Goal: Task Accomplishment & Management: Manage account settings

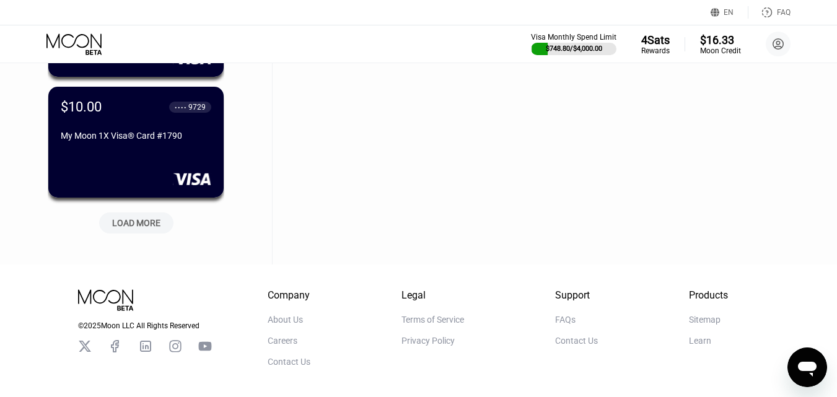
scroll to position [558, 0]
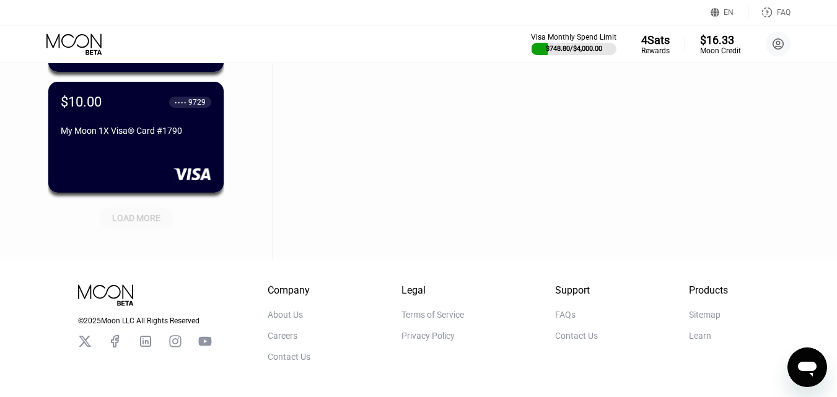
click at [149, 223] on div "LOAD MORE" at bounding box center [136, 217] width 48 height 11
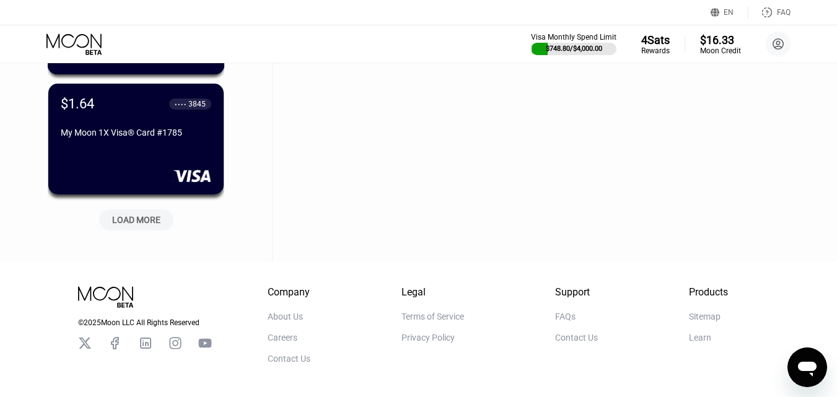
scroll to position [1177, 0]
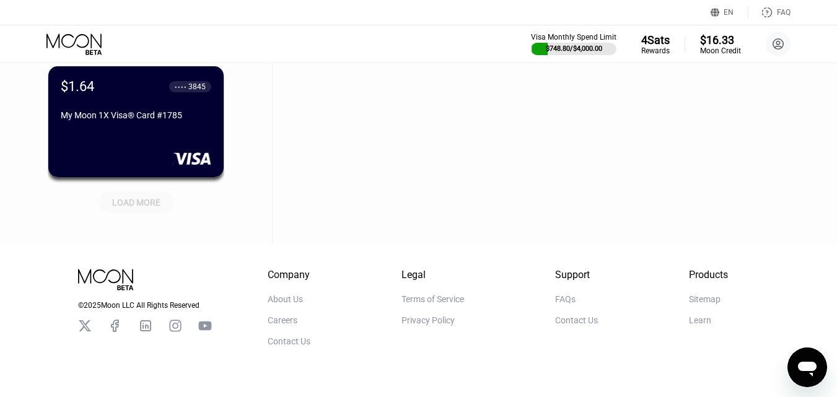
click at [149, 207] on div "LOAD MORE" at bounding box center [136, 202] width 48 height 11
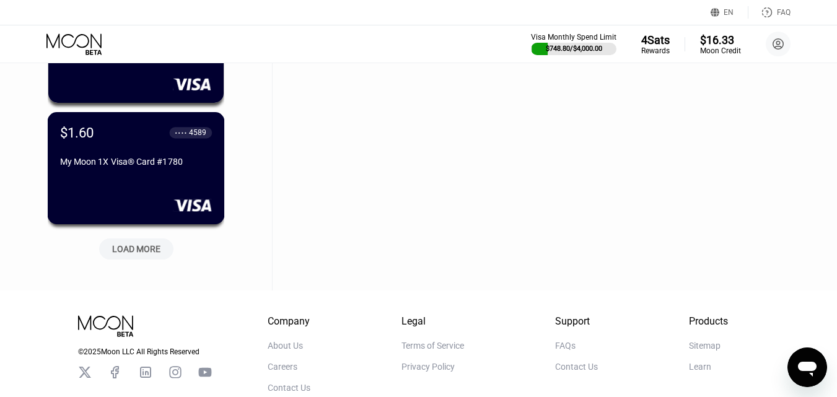
scroll to position [1797, 0]
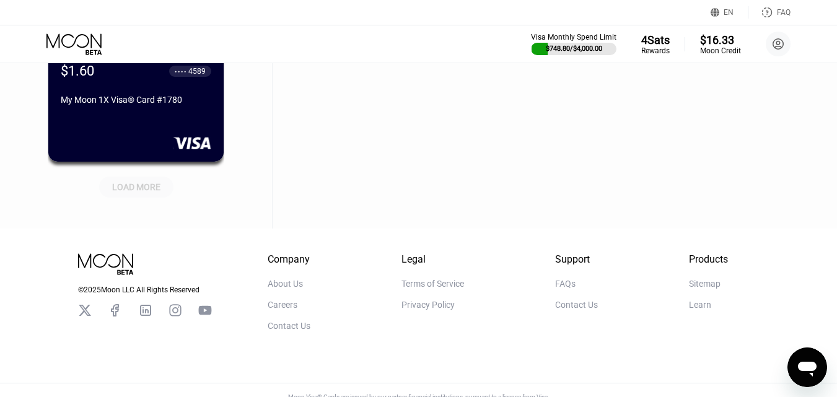
click at [146, 186] on div "LOAD MORE" at bounding box center [136, 187] width 48 height 11
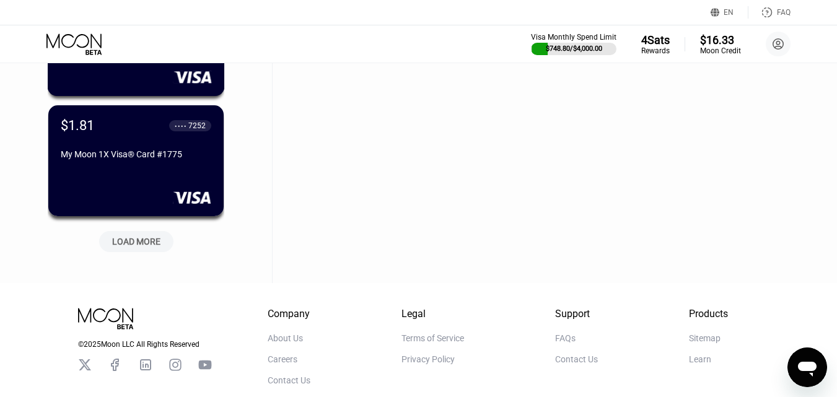
scroll to position [2354, 0]
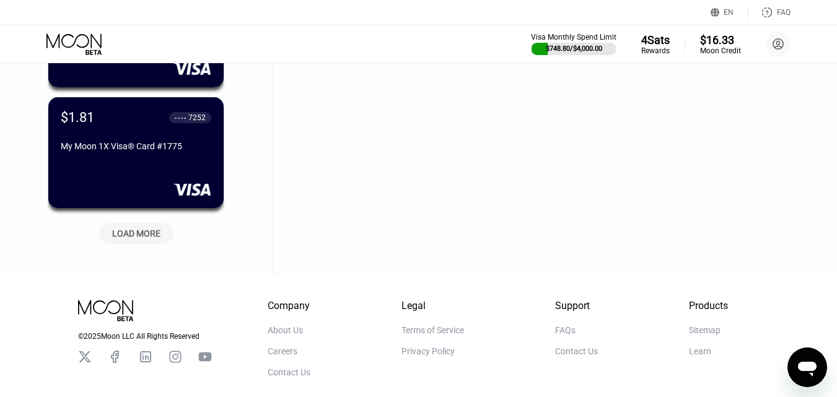
click at [148, 237] on div "LOAD MORE" at bounding box center [136, 233] width 48 height 11
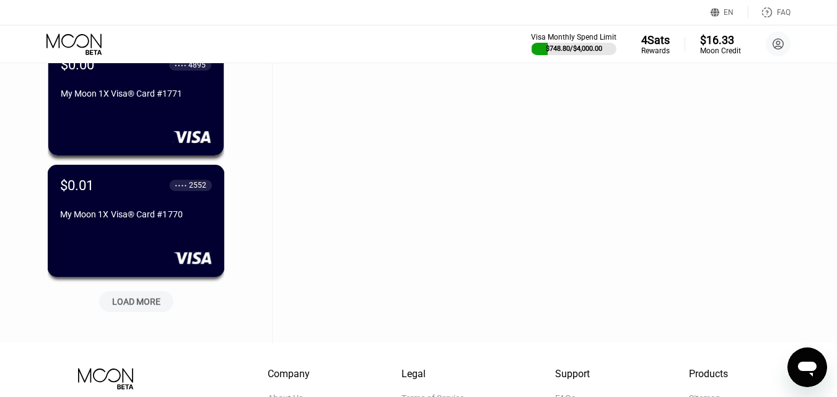
scroll to position [2912, 0]
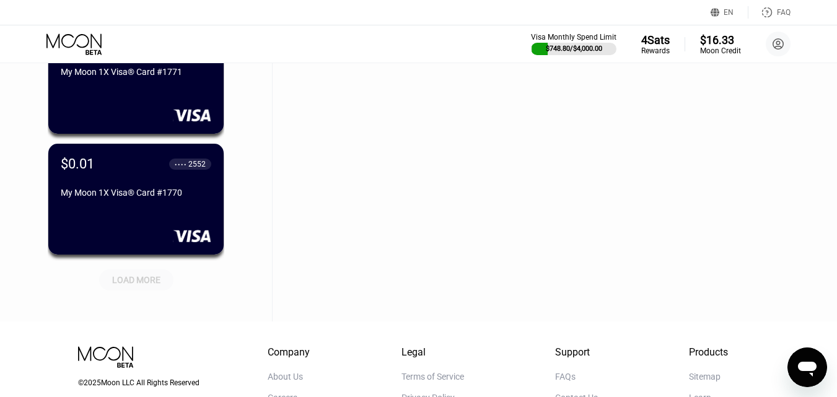
click at [141, 284] on div "LOAD MORE" at bounding box center [136, 279] width 48 height 11
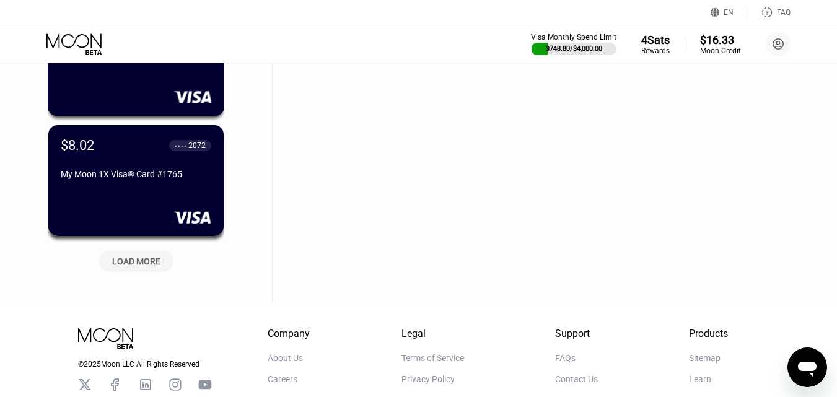
scroll to position [3593, 0]
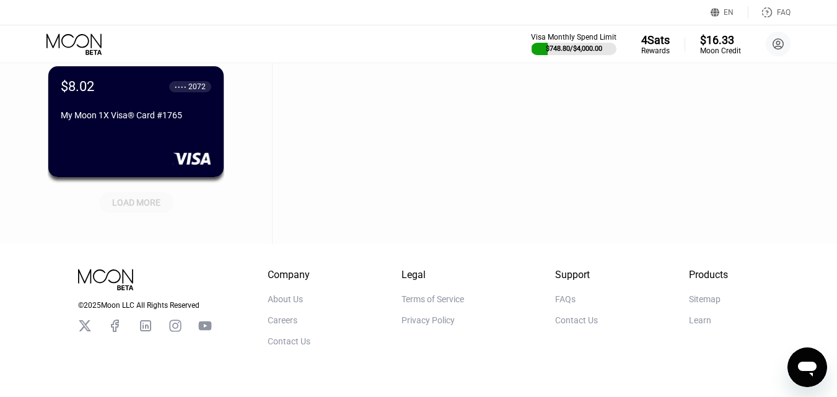
click at [128, 213] on div "LOAD MORE" at bounding box center [136, 202] width 74 height 21
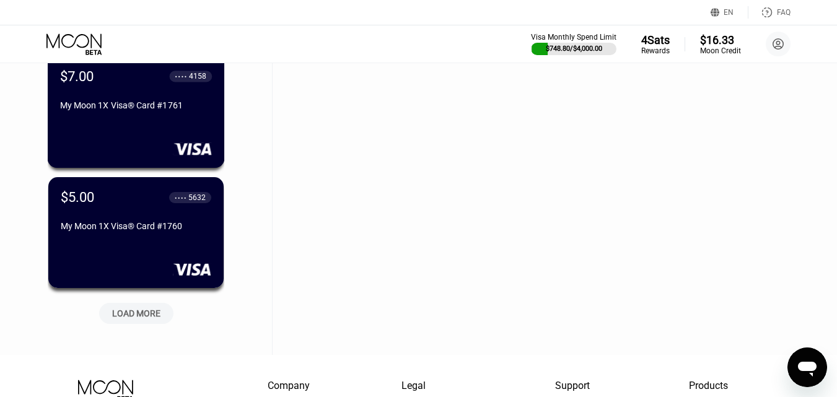
scroll to position [4089, 0]
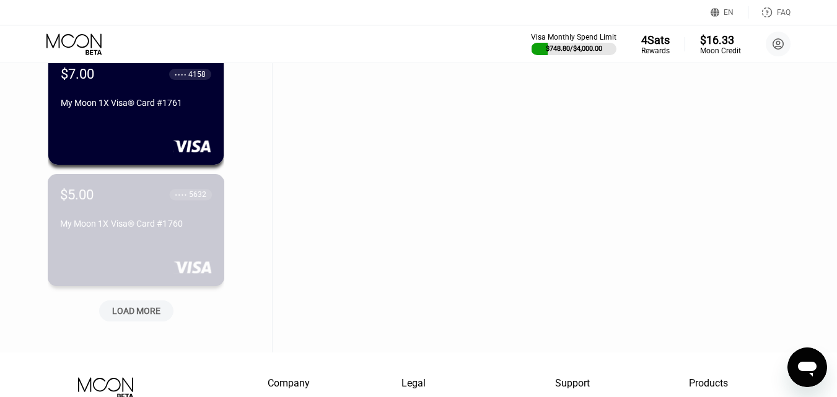
click at [168, 234] on div "My Moon 1X Visa® Card #1760" at bounding box center [136, 226] width 152 height 15
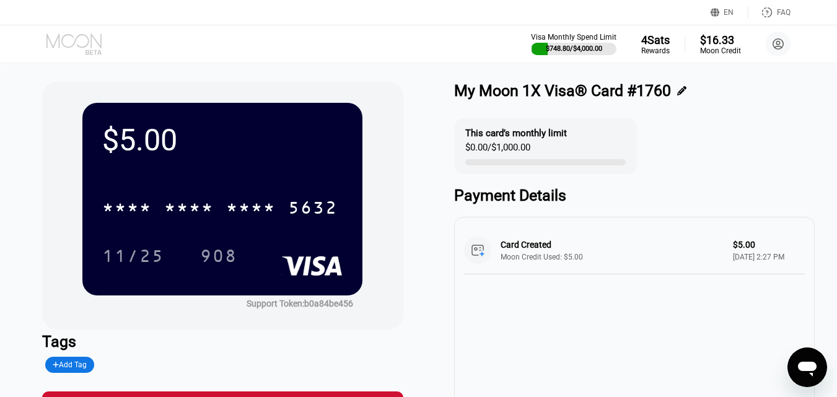
click at [82, 47] on icon at bounding box center [73, 40] width 55 height 14
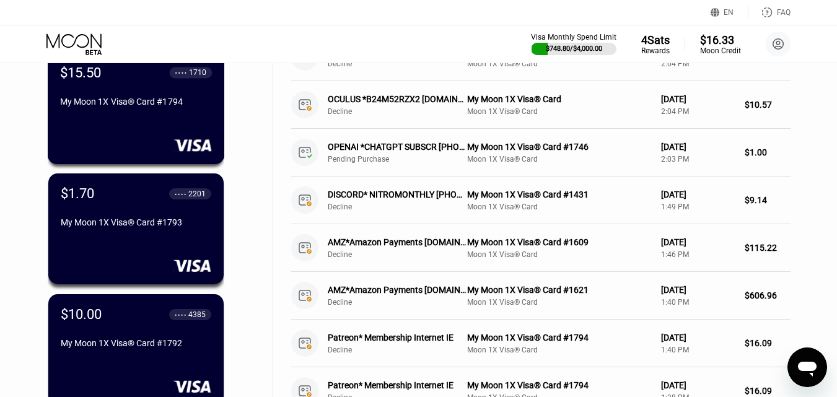
scroll to position [186, 0]
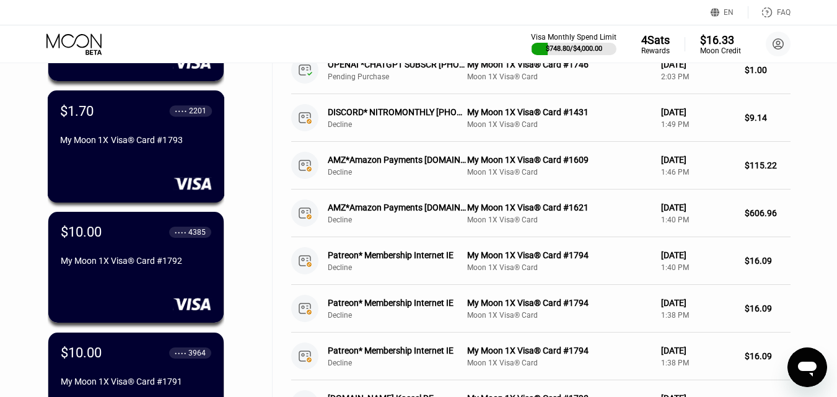
click at [148, 145] on div "My Moon 1X Visa® Card #1793" at bounding box center [136, 140] width 152 height 10
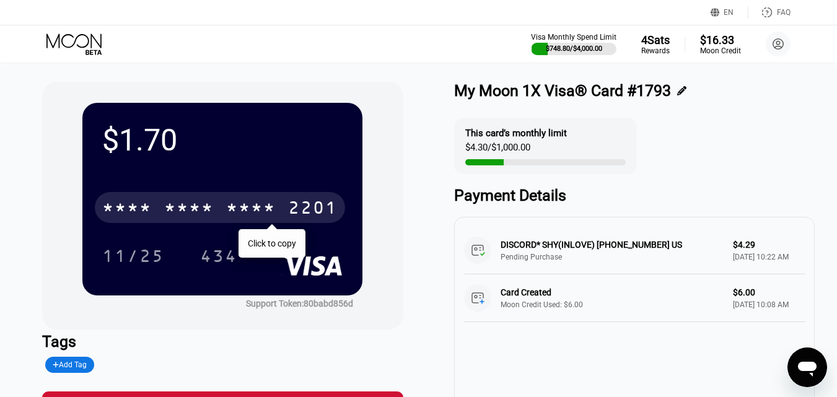
click at [241, 209] on div "* * * *" at bounding box center [251, 209] width 50 height 20
click at [77, 47] on icon at bounding box center [75, 44] width 58 height 22
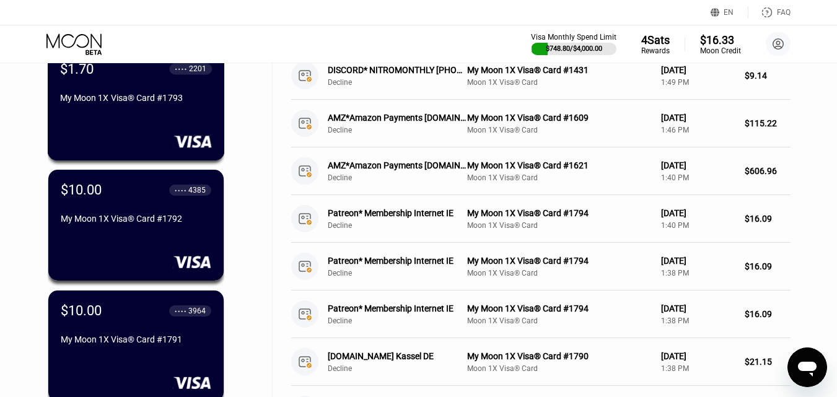
scroll to position [248, 0]
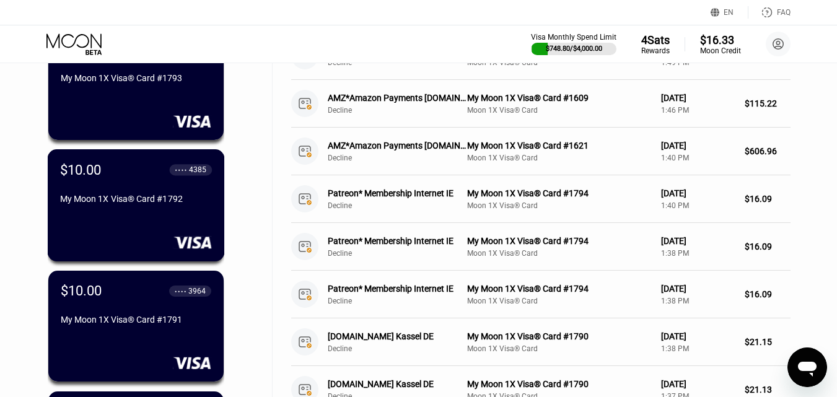
click at [168, 186] on div "$10.00 ● ● ● ● 4385 My Moon 1X Visa® Card #1792" at bounding box center [136, 185] width 152 height 47
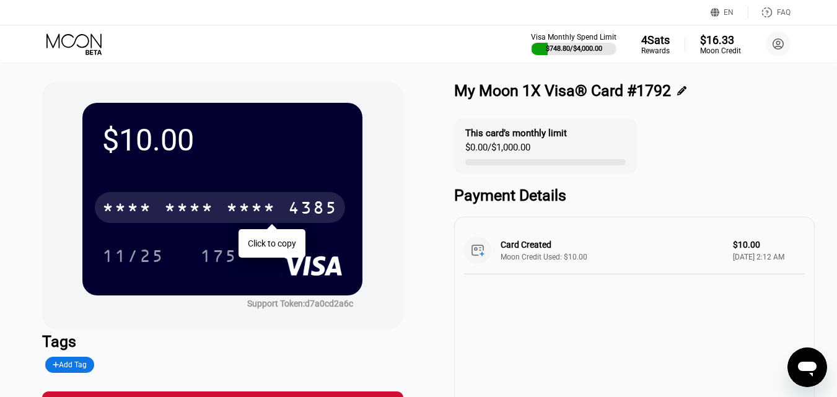
click at [230, 202] on div "* * * *" at bounding box center [251, 209] width 50 height 20
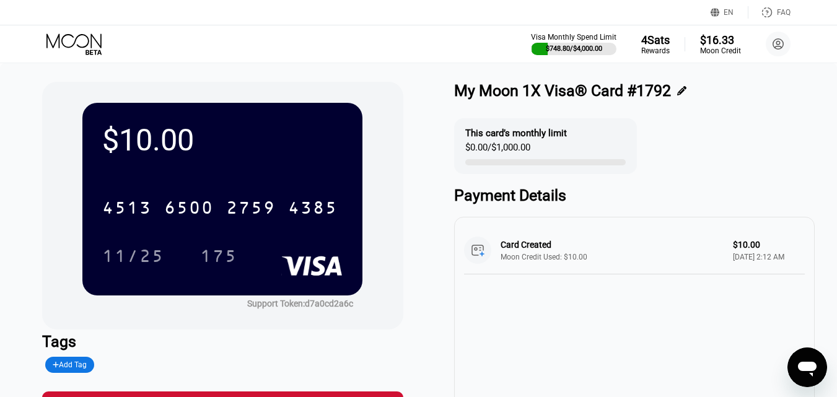
click at [55, 32] on div "Visa Monthly Spend Limit $748.80 / $4,000.00 4 Sats Rewards $16.33 Moon Credit …" at bounding box center [418, 43] width 837 height 37
click at [56, 35] on icon at bounding box center [75, 44] width 58 height 22
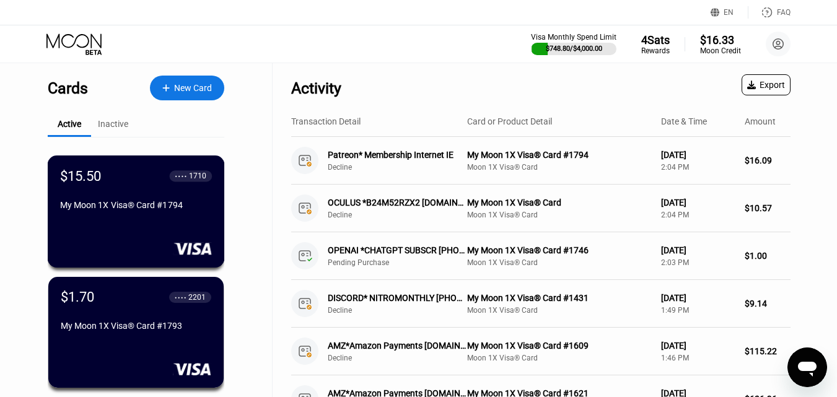
click at [131, 203] on div "$15.50 ● ● ● ● 1710 My Moon 1X Visa® Card #1794" at bounding box center [136, 191] width 152 height 47
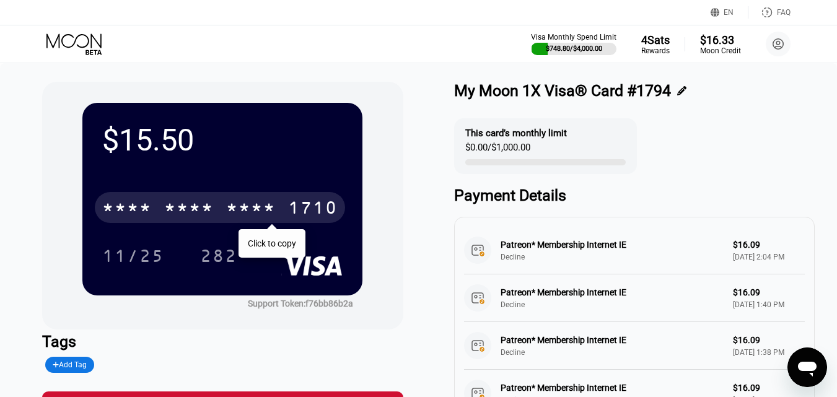
click at [212, 201] on div "* * * *" at bounding box center [189, 209] width 50 height 20
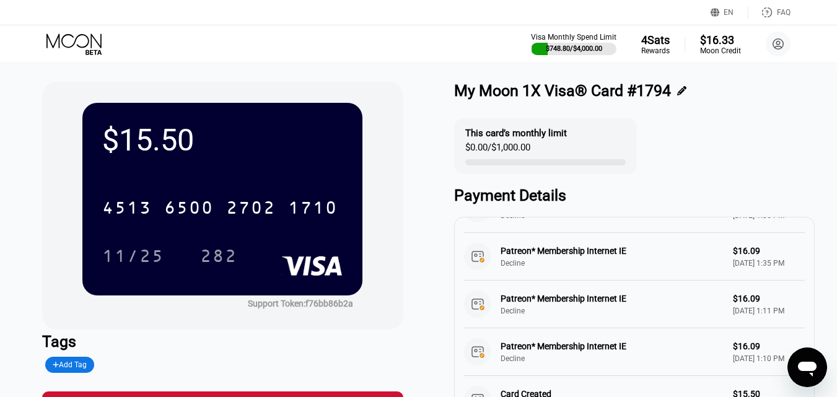
scroll to position [248, 0]
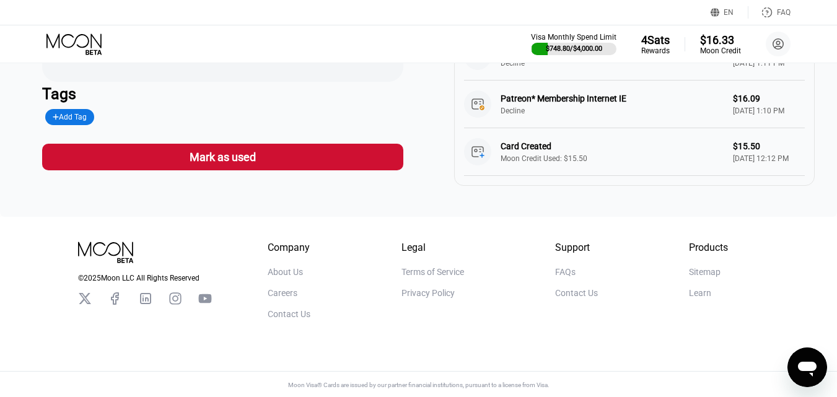
click at [77, 46] on icon at bounding box center [75, 44] width 58 height 22
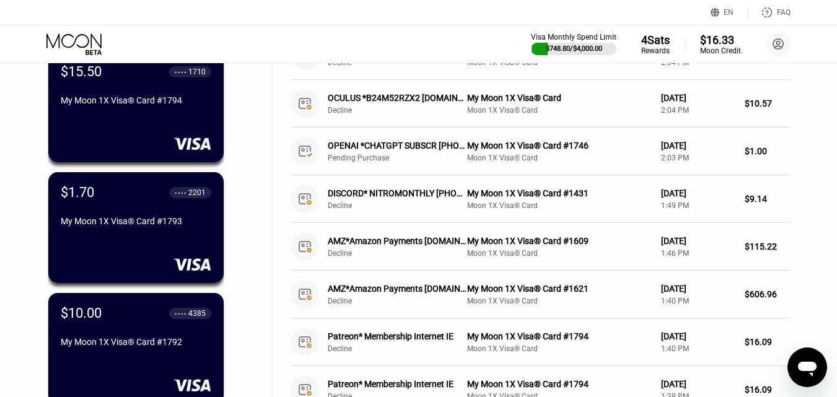
scroll to position [372, 0]
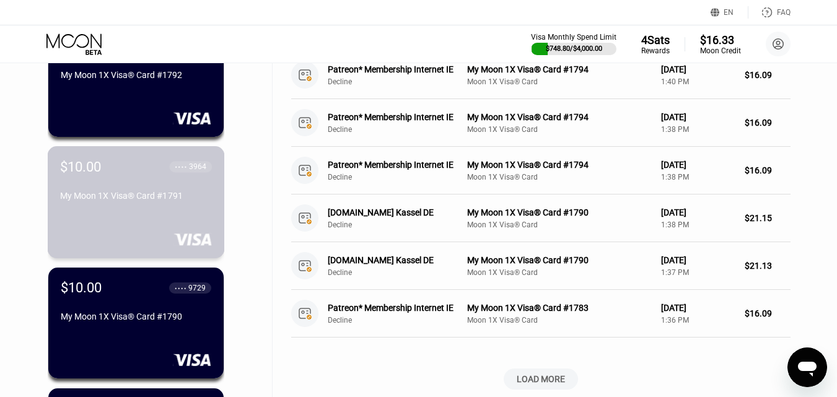
click at [172, 206] on div "My Moon 1X Visa® Card #1791" at bounding box center [136, 198] width 152 height 15
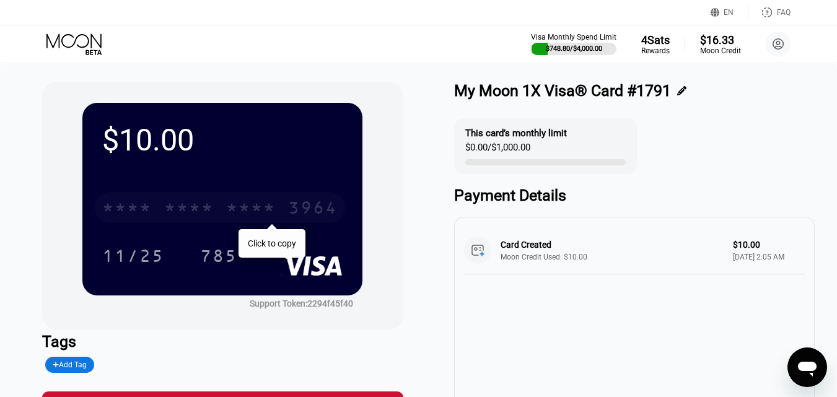
click at [237, 207] on div "* * * *" at bounding box center [251, 209] width 50 height 20
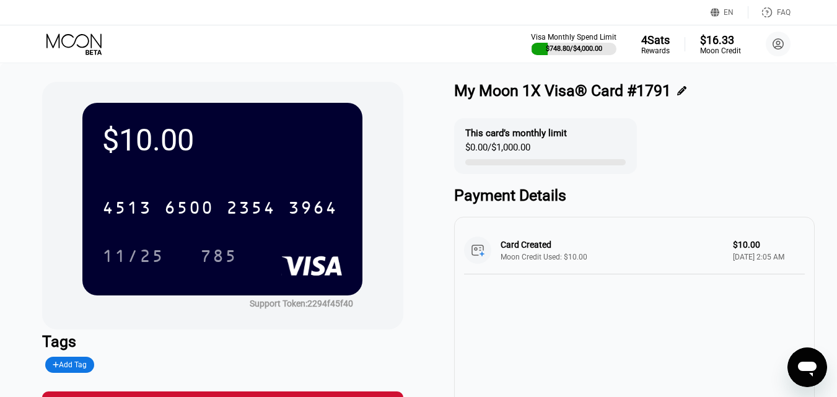
click at [88, 53] on icon at bounding box center [75, 44] width 58 height 22
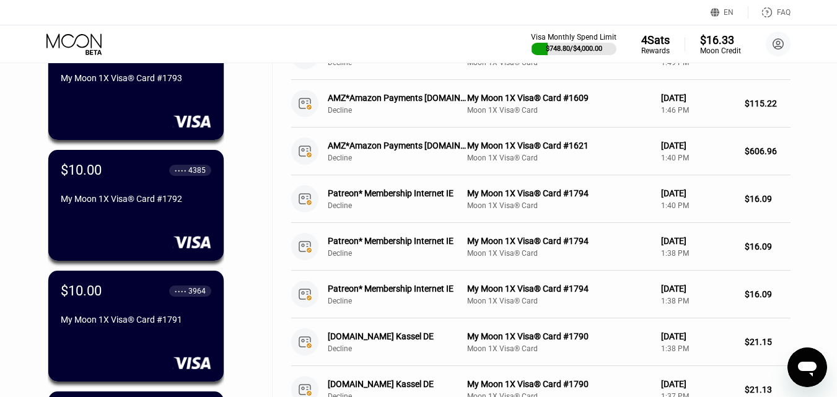
scroll to position [434, 0]
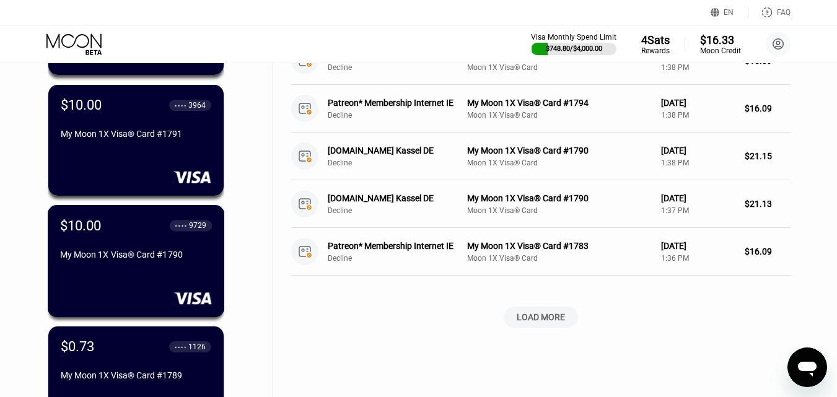
click at [156, 247] on div "$10.00 ● ● ● ● 9729 My Moon 1X Visa® Card #1790" at bounding box center [136, 240] width 152 height 47
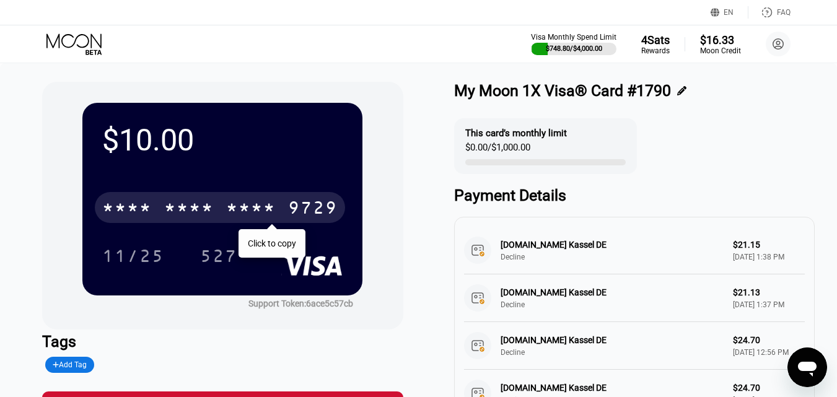
click at [240, 212] on div "* * * *" at bounding box center [251, 209] width 50 height 20
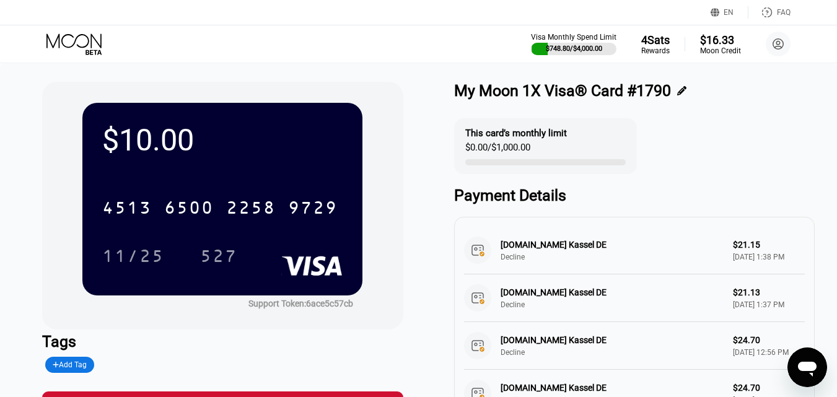
click at [89, 47] on icon at bounding box center [75, 44] width 58 height 22
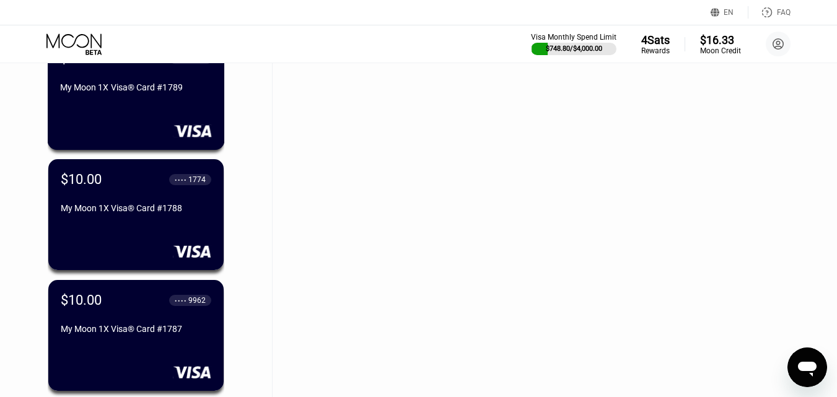
scroll to position [743, 0]
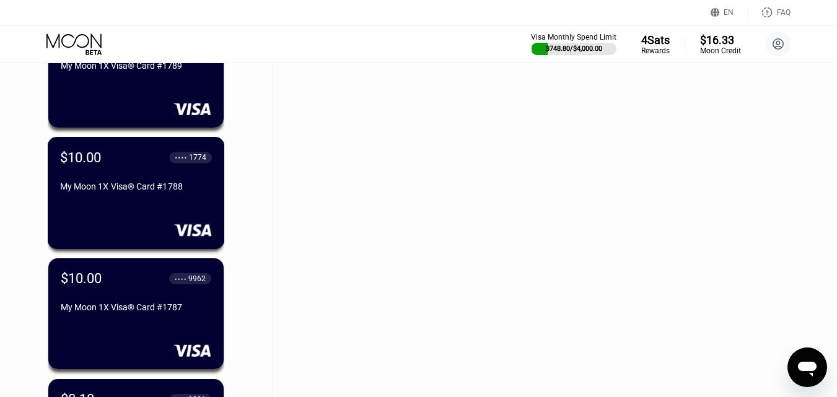
click at [146, 182] on div "$10.00 ● ● ● ● 1774 My Moon 1X Visa® Card #1788" at bounding box center [136, 172] width 152 height 47
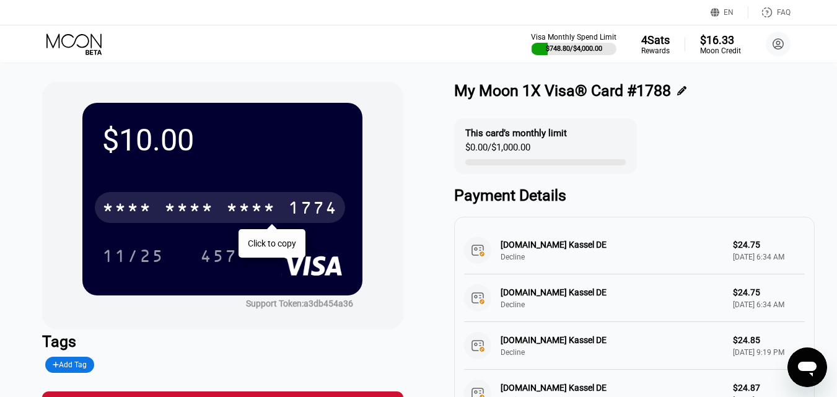
click at [236, 206] on div "* * * *" at bounding box center [251, 209] width 50 height 20
click at [84, 43] on icon at bounding box center [75, 44] width 58 height 22
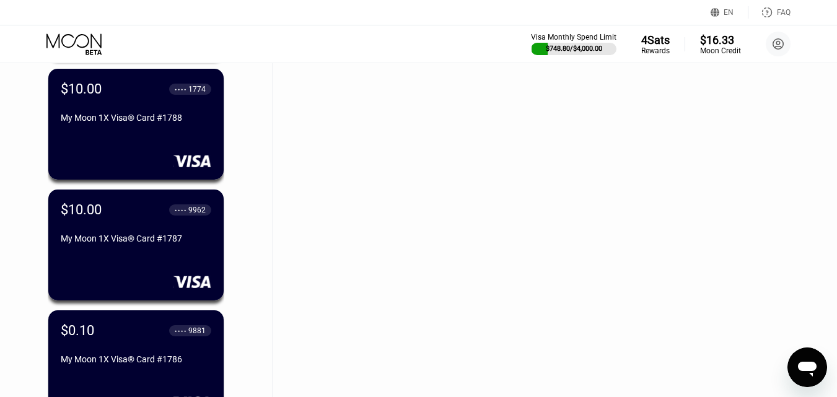
scroll to position [805, 0]
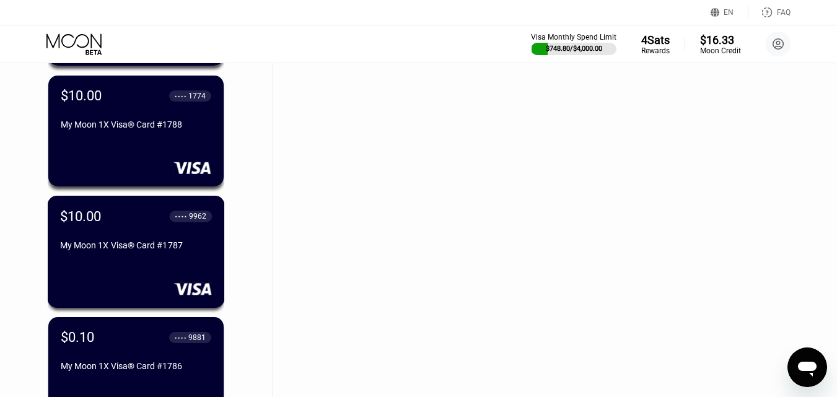
click at [171, 242] on div "$10.00 ● ● ● ● 9962 My Moon 1X Visa® Card #1787" at bounding box center [136, 231] width 152 height 47
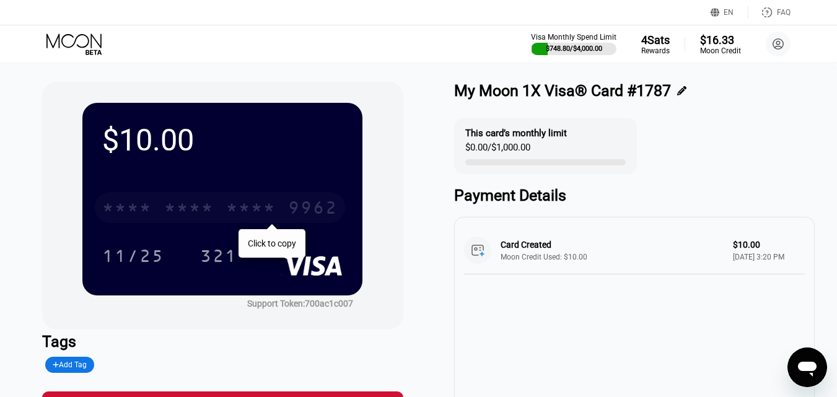
click at [209, 210] on div "* * * *" at bounding box center [189, 209] width 50 height 20
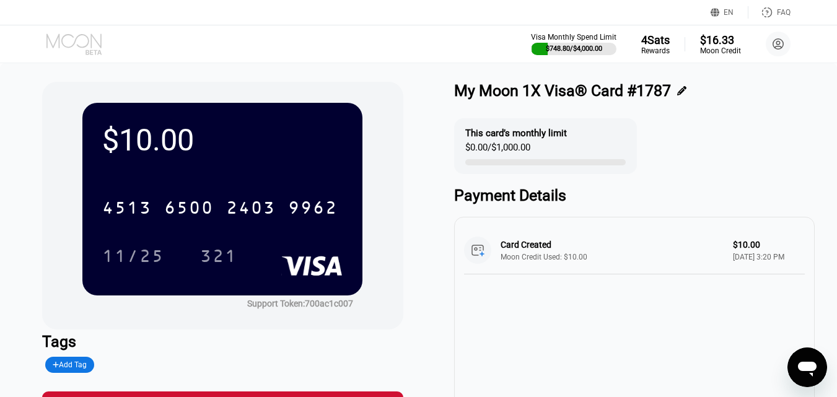
click at [90, 52] on icon at bounding box center [93, 52] width 16 height 5
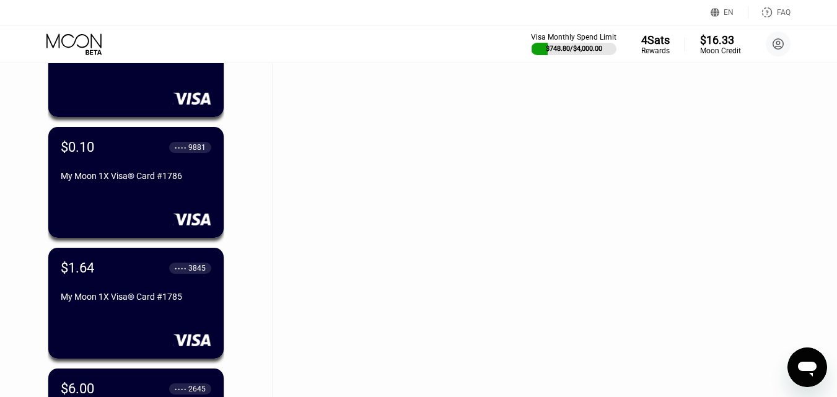
scroll to position [991, 0]
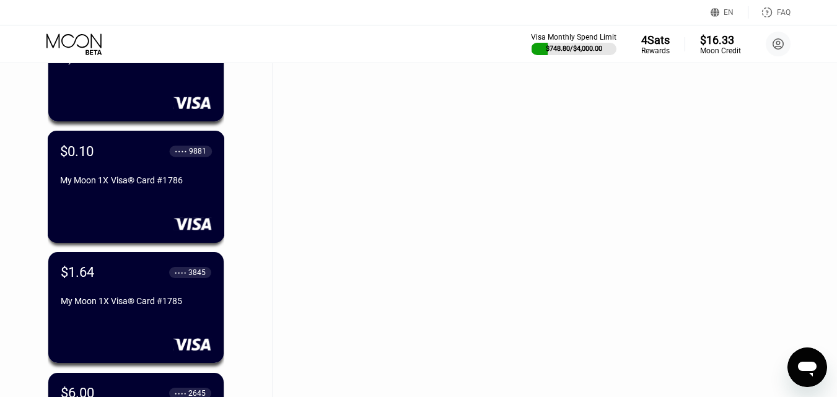
click at [154, 175] on div "$0.10 ● ● ● ● 9881 My Moon 1X Visa® Card #1786" at bounding box center [136, 166] width 152 height 47
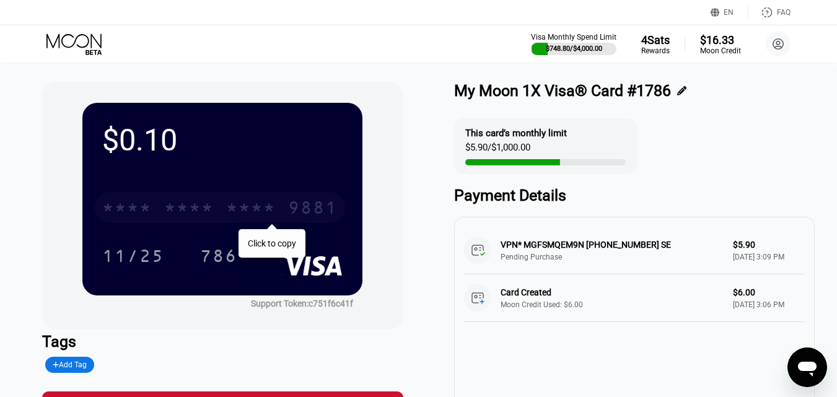
click at [243, 206] on div "* * * *" at bounding box center [251, 209] width 50 height 20
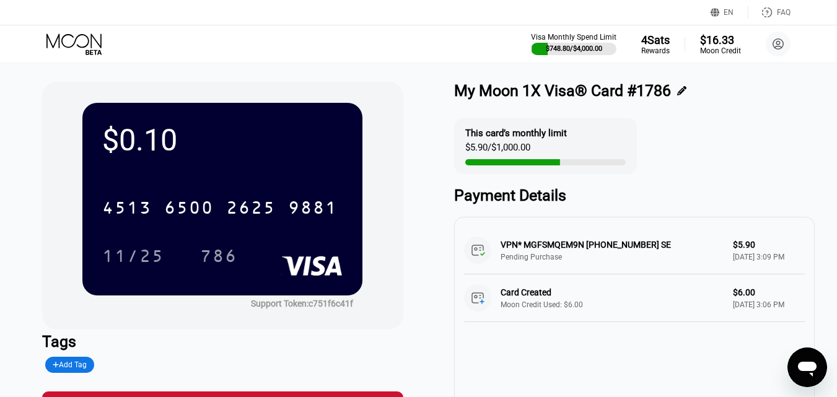
click at [84, 38] on icon at bounding box center [75, 44] width 58 height 22
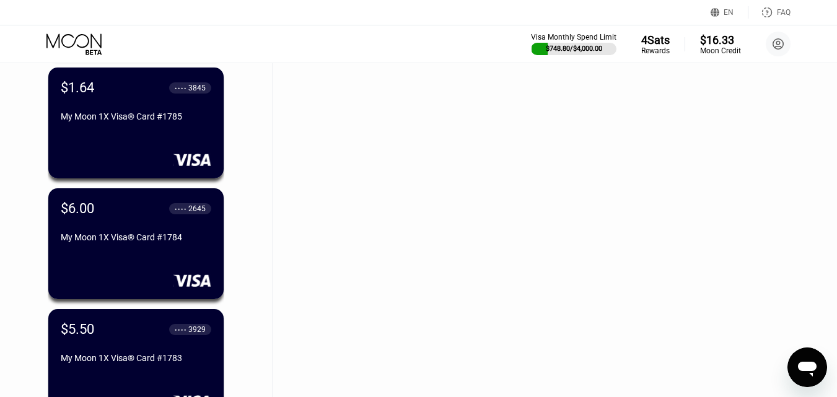
scroll to position [1177, 0]
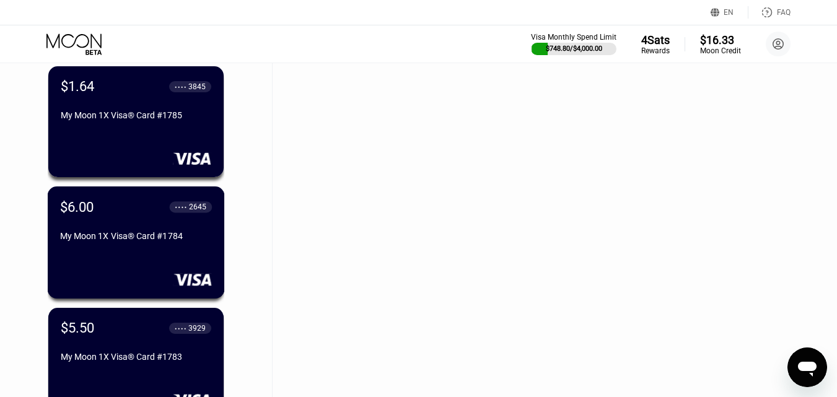
click at [147, 225] on div "$6.00 ● ● ● ● 2645 My Moon 1X Visa® Card #1784" at bounding box center [136, 222] width 152 height 47
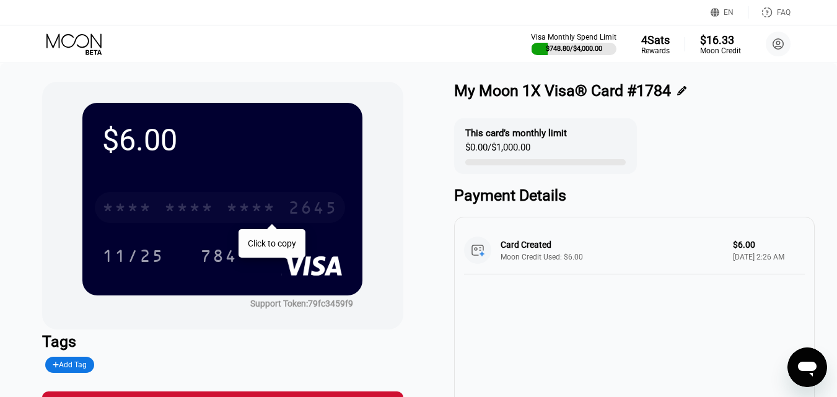
click at [244, 203] on div "* * * *" at bounding box center [251, 209] width 50 height 20
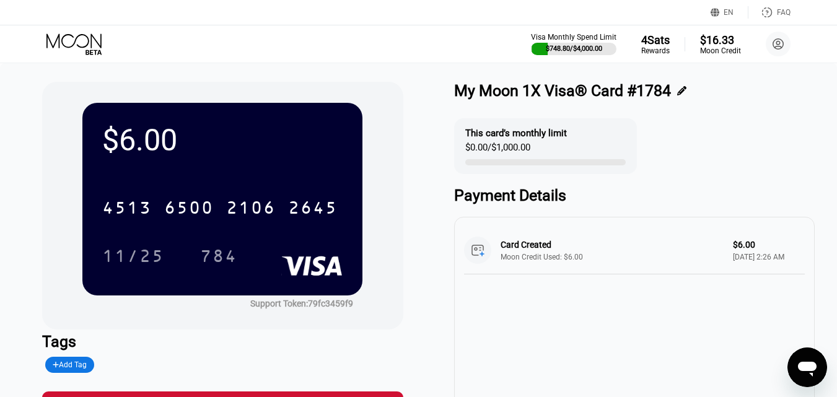
click at [81, 45] on icon at bounding box center [75, 44] width 58 height 22
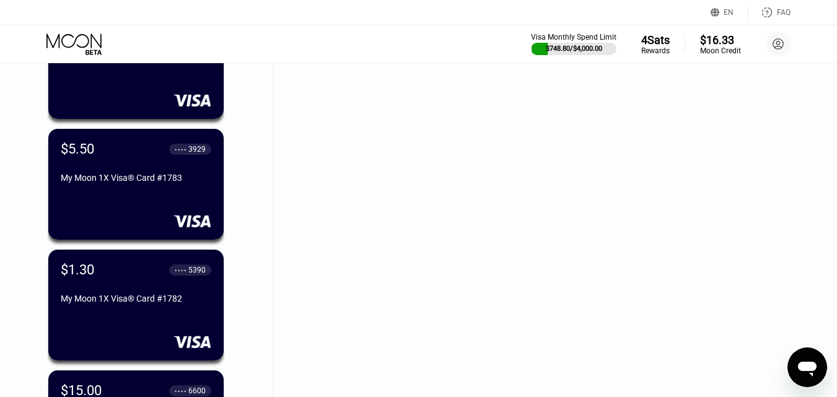
scroll to position [1363, 0]
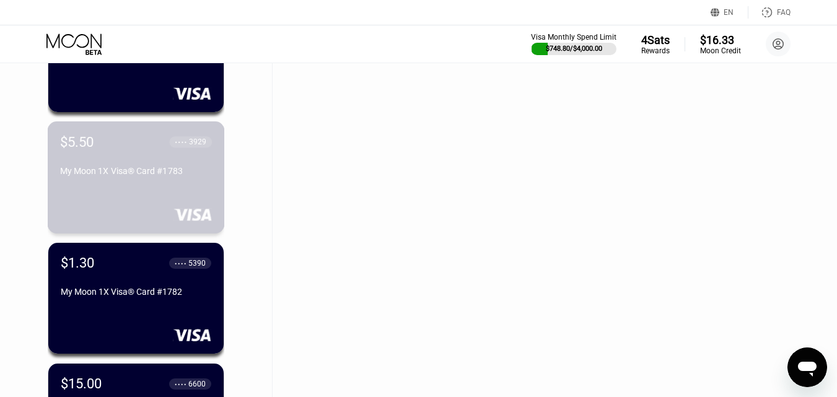
click at [151, 176] on div "My Moon 1X Visa® Card #1783" at bounding box center [136, 171] width 152 height 10
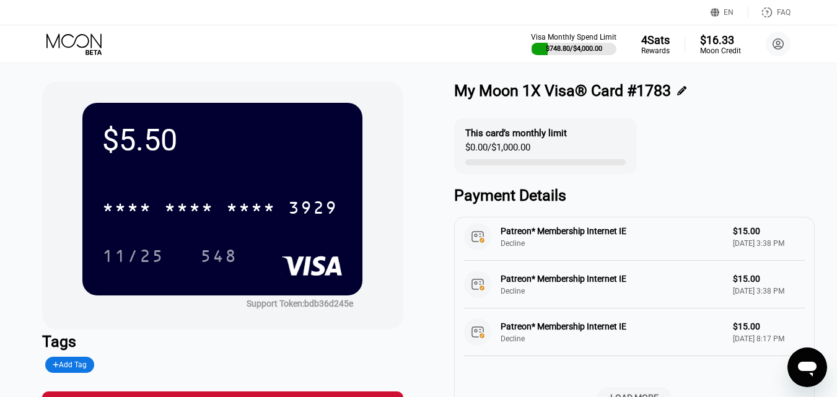
scroll to position [541, 0]
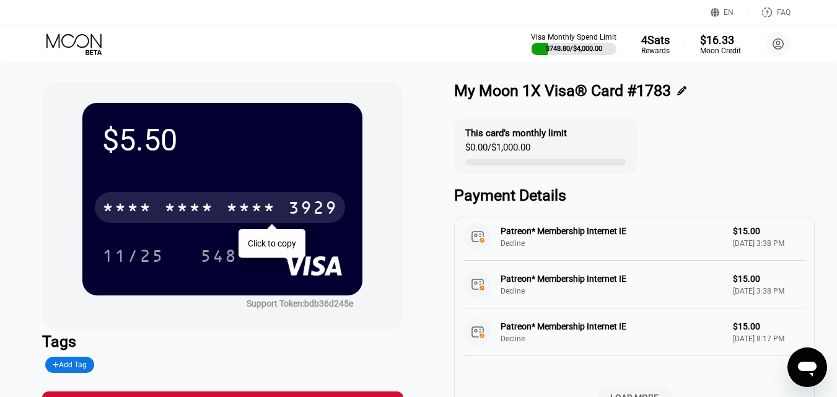
click at [214, 200] on div "* * * * * * * * * * * * 3929" at bounding box center [220, 207] width 250 height 31
